Goal: Ask a question

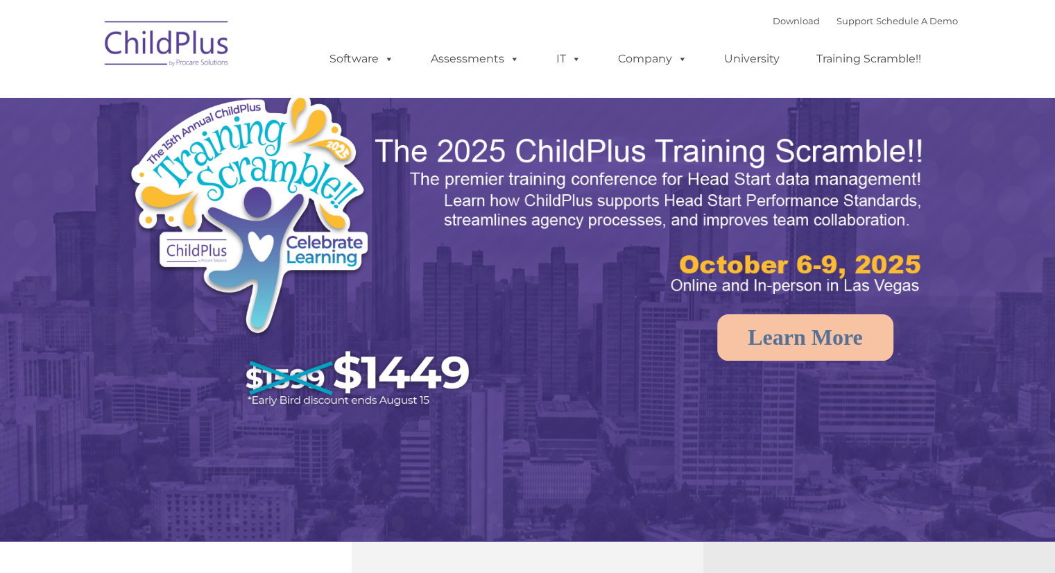
select select "MEDIUM"
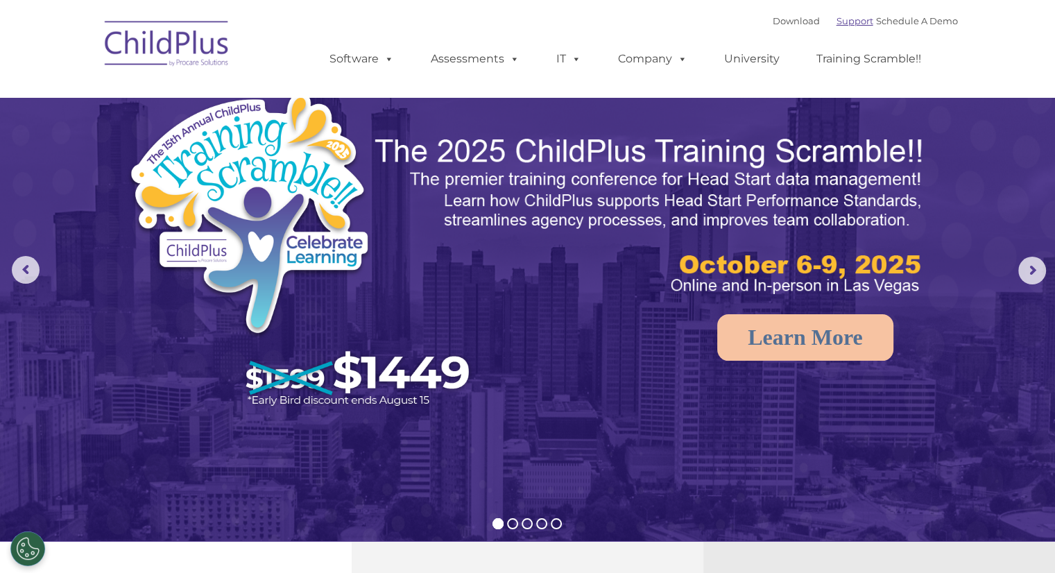
click at [836, 20] on link "Support" at bounding box center [854, 20] width 37 height 11
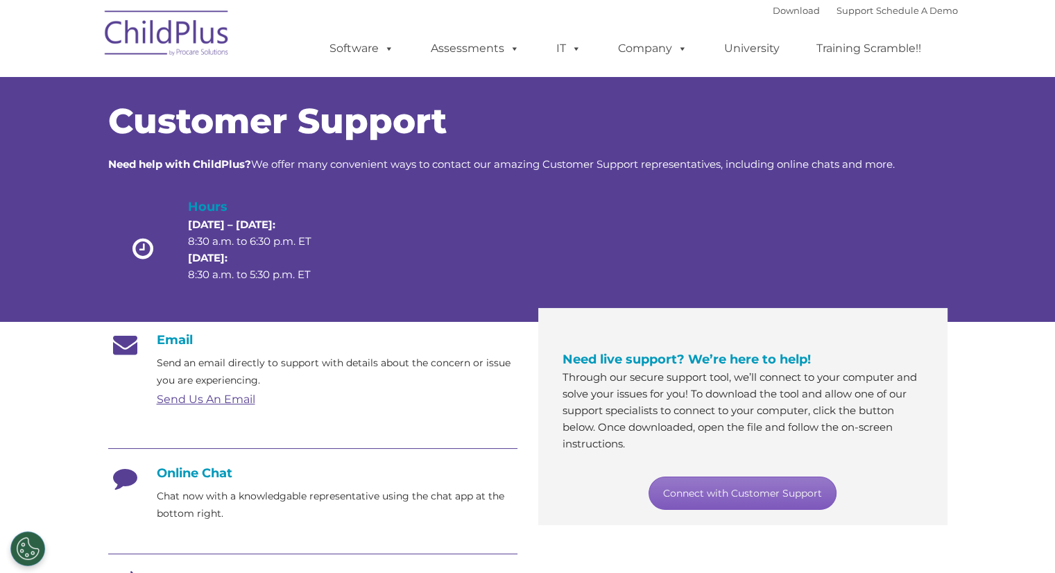
click at [706, 485] on link "Connect with Customer Support" at bounding box center [742, 492] width 188 height 33
